Goal: Information Seeking & Learning: Learn about a topic

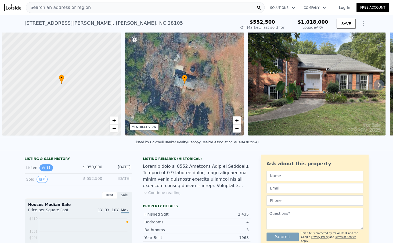
scroll to position [0, 2]
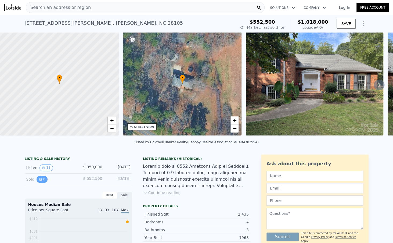
click at [40, 177] on button "0" at bounding box center [42, 179] width 11 height 7
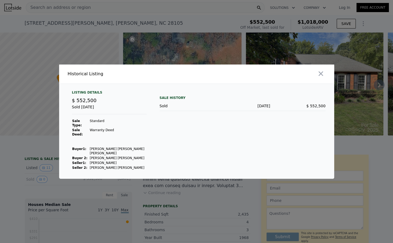
click at [93, 183] on div at bounding box center [196, 121] width 393 height 243
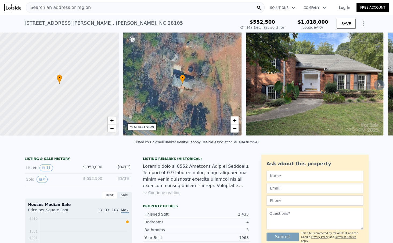
scroll to position [0, 0]
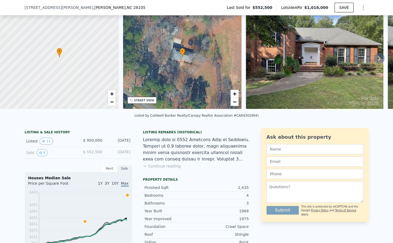
click at [166, 155] on div at bounding box center [197, 150] width 108 height 26
click at [166, 154] on div at bounding box center [197, 150] width 108 height 26
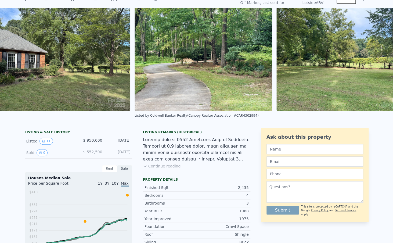
scroll to position [0, 530]
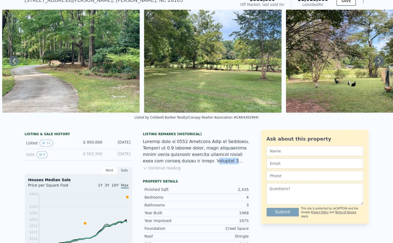
drag, startPoint x: 180, startPoint y: 161, endPoint x: 214, endPoint y: 164, distance: 34.2
click at [220, 164] on div at bounding box center [197, 151] width 108 height 26
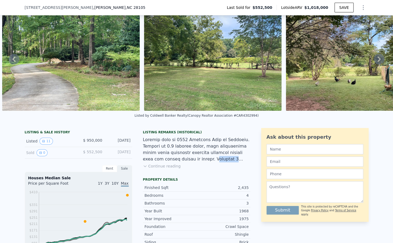
click at [216, 163] on div "Listing Remarks (Historical) Continue reading" at bounding box center [197, 152] width 108 height 45
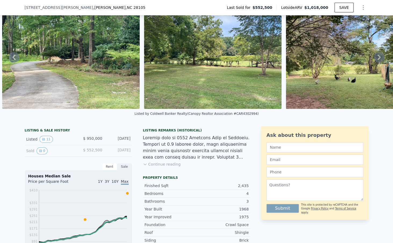
drag, startPoint x: 216, startPoint y: 163, endPoint x: 185, endPoint y: 163, distance: 31.2
click at [185, 163] on div "Listing Remarks (Historical) Continue reading" at bounding box center [197, 150] width 108 height 45
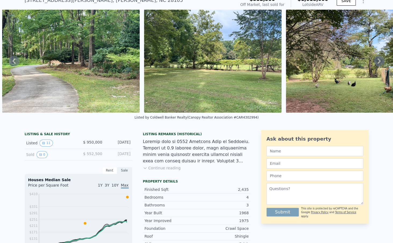
drag, startPoint x: 197, startPoint y: 163, endPoint x: 205, endPoint y: 163, distance: 7.8
click at [205, 163] on div "Listing Remarks (Historical) Continue reading" at bounding box center [197, 154] width 108 height 45
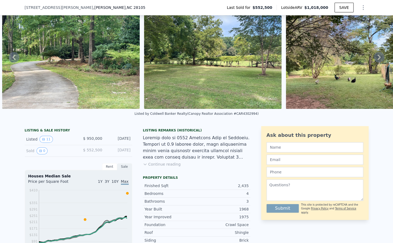
scroll to position [0, 0]
